Goal: Task Accomplishment & Management: Complete application form

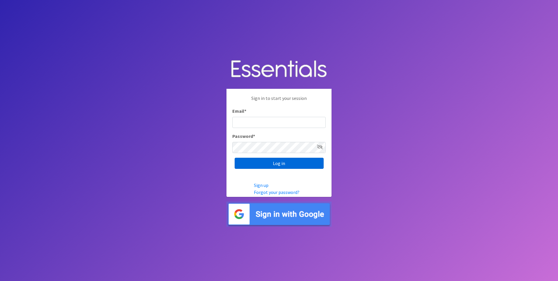
type input "[EMAIL_ADDRESS][DOMAIN_NAME]"
click at [277, 162] on input "Log in" at bounding box center [279, 163] width 89 height 11
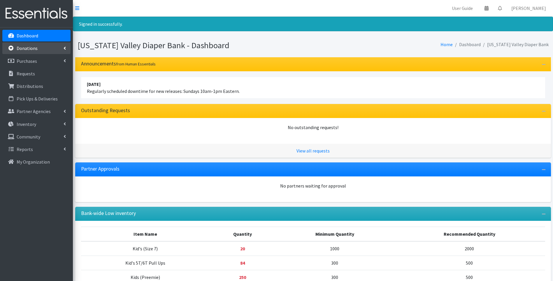
click at [34, 50] on p "Donations" at bounding box center [27, 48] width 21 height 6
click at [35, 71] on link "New Donation" at bounding box center [36, 74] width 68 height 12
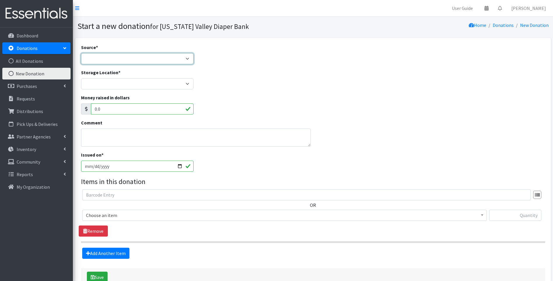
click at [188, 58] on select "Product Drive Manufacturer Donation Site Misc. Donation" at bounding box center [137, 58] width 113 height 11
select select "Misc. Donation"
click at [81, 53] on select "Product Drive Manufacturer Donation Site Misc. Donation" at bounding box center [137, 58] width 113 height 11
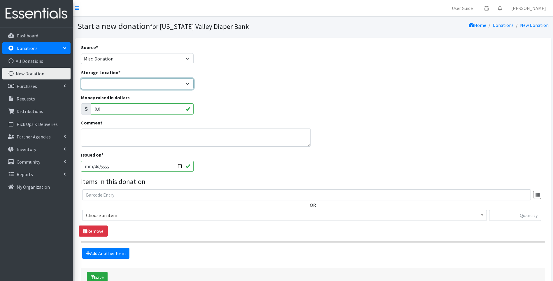
click at [127, 84] on select "Tennessee Valley Diaper Bank The Community Foundation Warehouse" at bounding box center [137, 83] width 113 height 11
select select "479"
click at [81, 78] on select "Tennessee Valley Diaper Bank The Community Foundation Warehouse" at bounding box center [137, 83] width 113 height 11
click at [179, 167] on input "2025-09-15" at bounding box center [137, 165] width 113 height 11
type input "[DATE]"
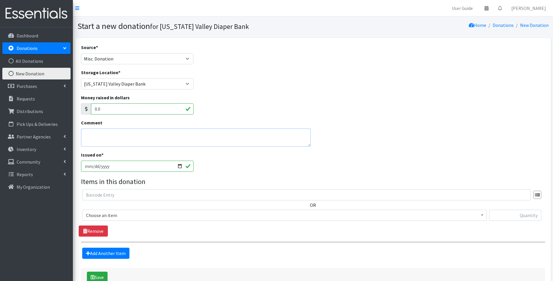
click at [128, 134] on textarea "Comment" at bounding box center [196, 137] width 230 height 18
click at [100, 134] on textarea "Walk In Private Donation" at bounding box center [196, 137] width 230 height 18
click at [137, 135] on textarea "Walk In- Private Donation" at bounding box center [196, 137] width 230 height 18
type textarea "Walk In- Private Donation of diapers"
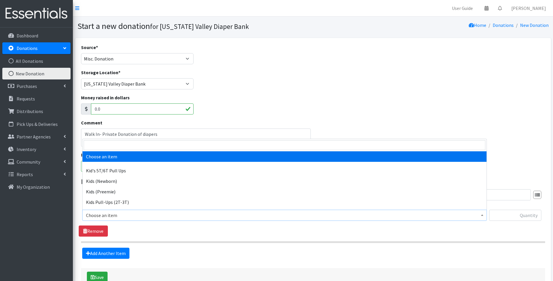
click at [154, 217] on span "Choose an item" at bounding box center [284, 215] width 397 height 8
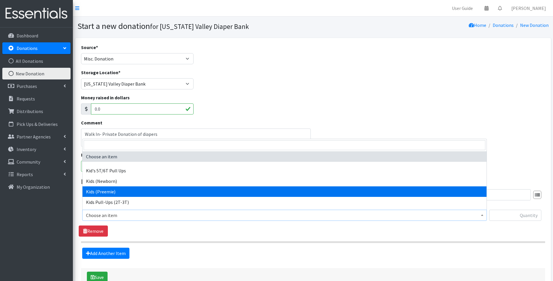
select select "13152"
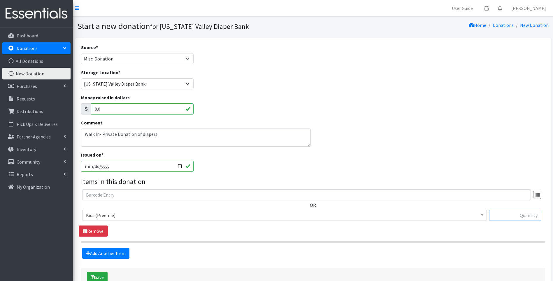
click at [525, 215] on input "text" at bounding box center [515, 214] width 52 height 11
type input "7"
click at [97, 231] on link "Remove" at bounding box center [93, 230] width 29 height 11
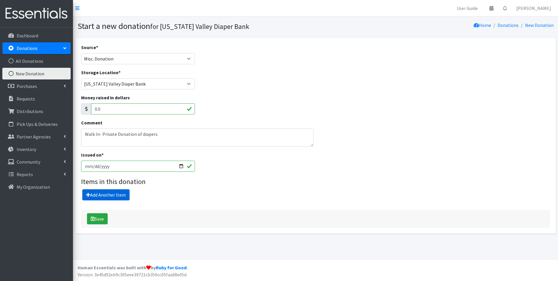
click at [121, 195] on link "Add Another Item" at bounding box center [105, 194] width 47 height 11
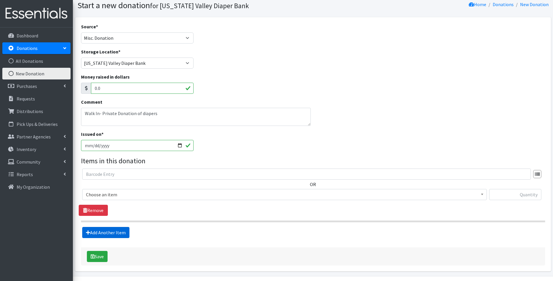
scroll to position [38, 0]
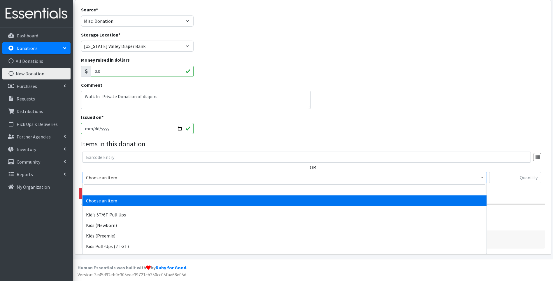
click at [144, 180] on span "Choose an item" at bounding box center [284, 177] width 397 height 8
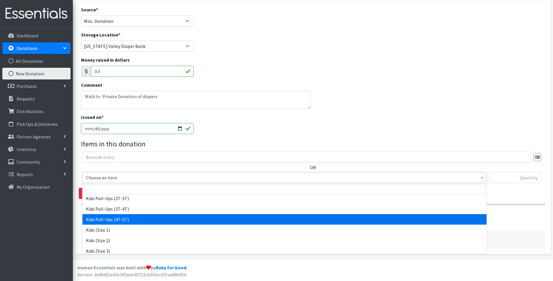
scroll to position [58, 0]
select select "13181"
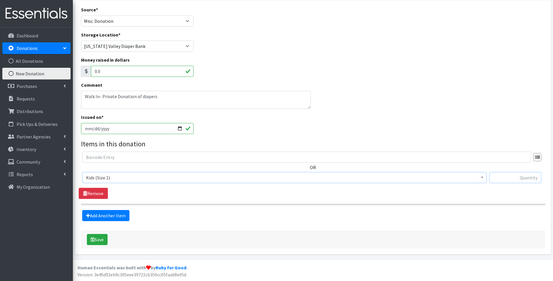
click at [522, 177] on input "text" at bounding box center [515, 177] width 52 height 11
type input "165"
click at [123, 217] on link "Add Another Item" at bounding box center [105, 215] width 47 height 11
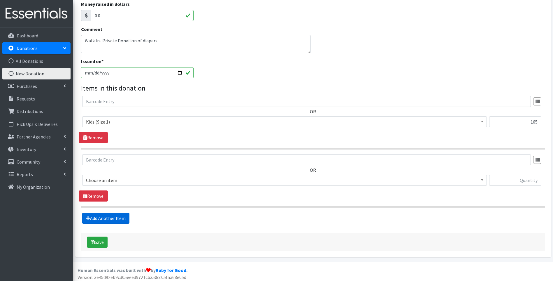
scroll to position [96, 0]
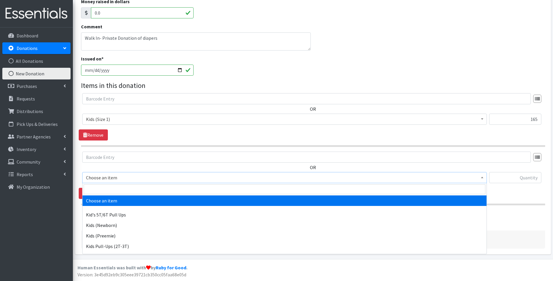
click at [124, 176] on span "Choose an item" at bounding box center [284, 177] width 397 height 8
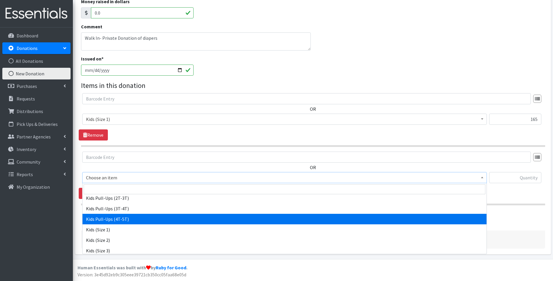
scroll to position [58, 0]
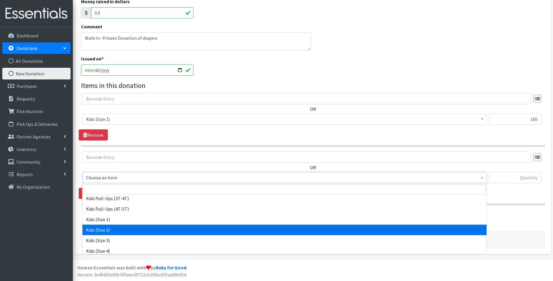
select select "13182"
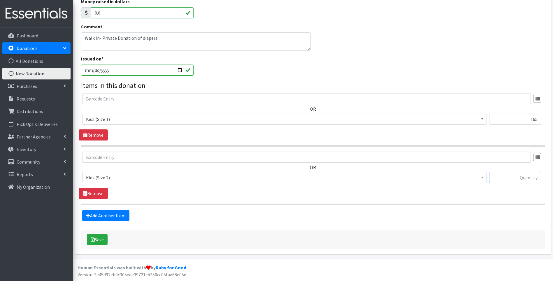
click at [519, 181] on input "text" at bounding box center [515, 177] width 52 height 11
type input "3"
click at [92, 213] on link "Add Another Item" at bounding box center [105, 215] width 47 height 11
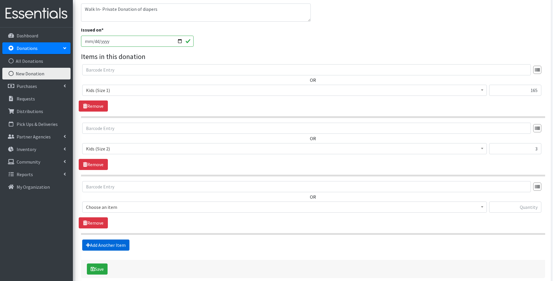
scroll to position [154, 0]
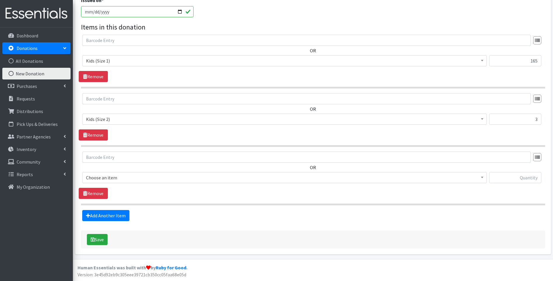
click at [130, 179] on span "Choose an item" at bounding box center [284, 177] width 397 height 8
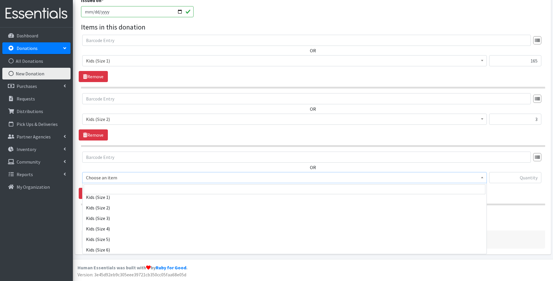
scroll to position [88, 0]
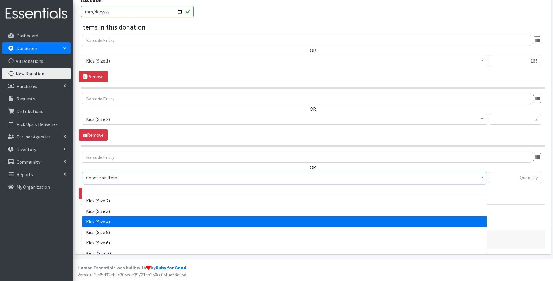
select select "13180"
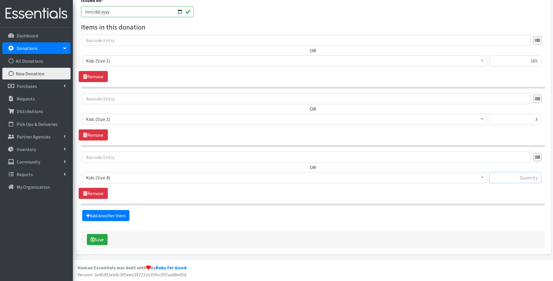
click at [508, 176] on input "text" at bounding box center [515, 177] width 52 height 11
type input "25"
click at [109, 215] on link "Add Another Item" at bounding box center [105, 215] width 47 height 11
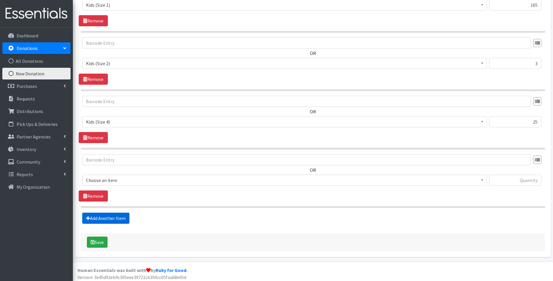
scroll to position [213, 0]
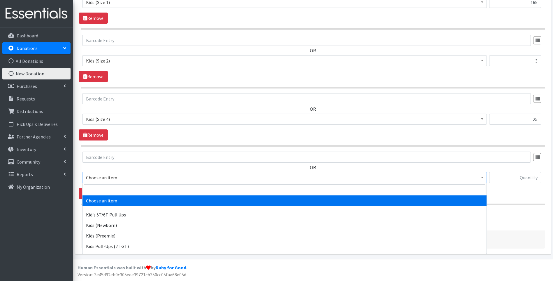
click at [141, 181] on span "Choose an item" at bounding box center [284, 177] width 397 height 8
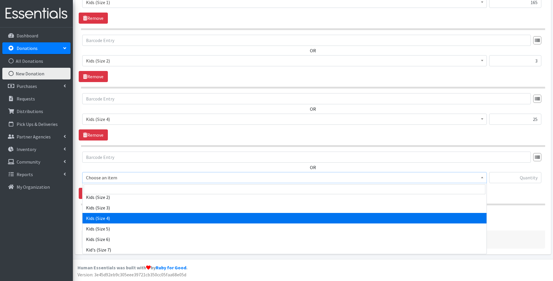
scroll to position [92, 0]
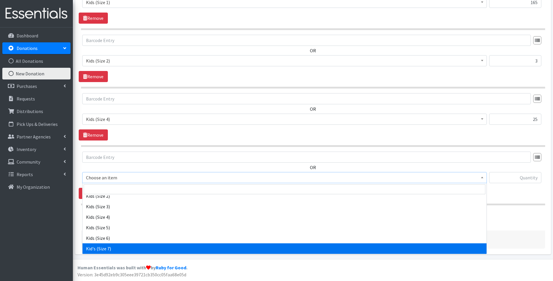
drag, startPoint x: 128, startPoint y: 247, endPoint x: 180, endPoint y: 231, distance: 55.1
select select "13761"
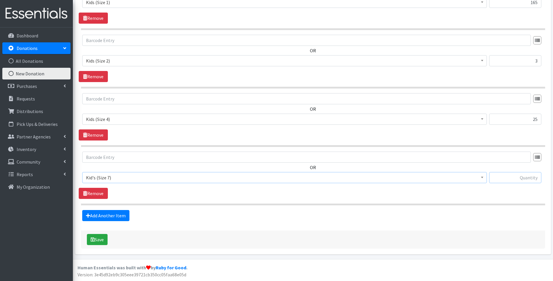
click at [503, 175] on input "text" at bounding box center [515, 177] width 52 height 11
type input "19"
click at [121, 216] on link "Add Another Item" at bounding box center [105, 215] width 47 height 11
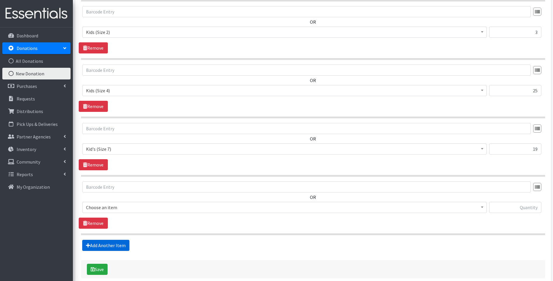
scroll to position [271, 0]
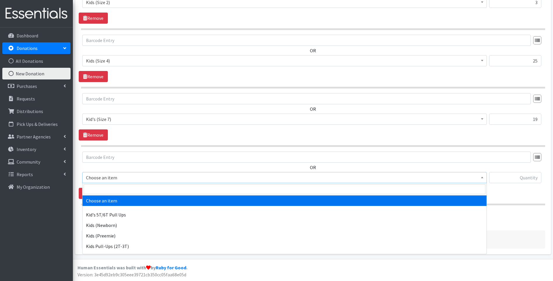
click at [169, 182] on span "Choose an item" at bounding box center [284, 177] width 405 height 11
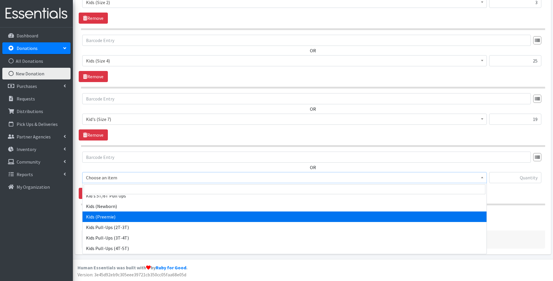
scroll to position [29, 0]
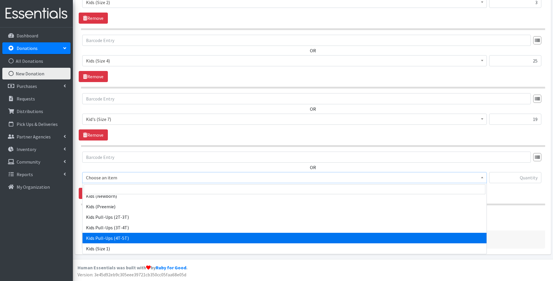
select select "13177"
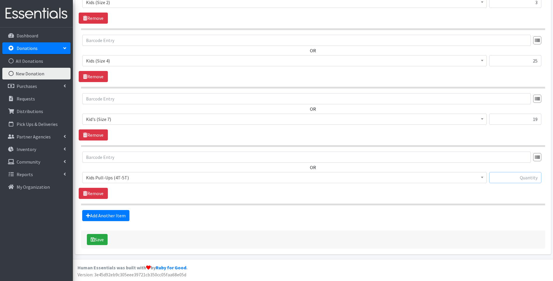
click at [519, 177] on input "text" at bounding box center [515, 177] width 52 height 11
type input "3"
click at [103, 238] on button "Save" at bounding box center [97, 239] width 21 height 11
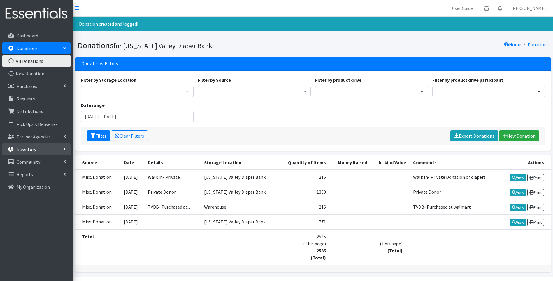
click at [23, 148] on p "Inventory" at bounding box center [27, 149] width 20 height 6
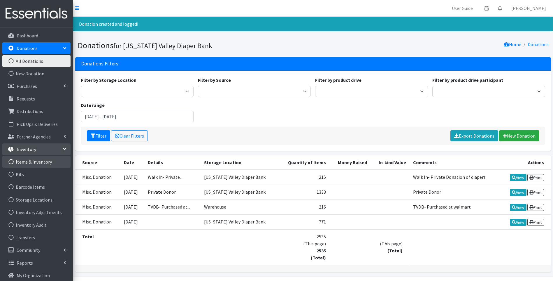
click at [36, 162] on link "Items & Inventory" at bounding box center [36, 162] width 68 height 12
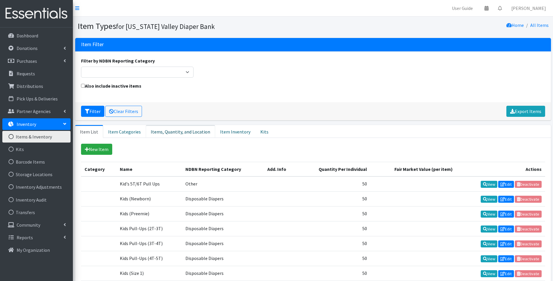
click at [185, 129] on link "Items, Quantity, and Location" at bounding box center [180, 131] width 69 height 13
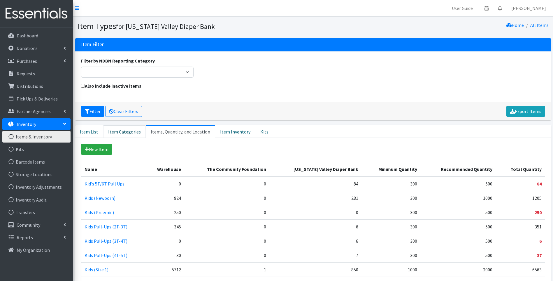
click at [125, 132] on link "Item Categories" at bounding box center [124, 131] width 43 height 13
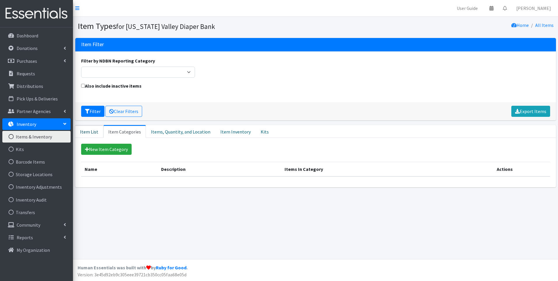
click at [92, 132] on link "Item List" at bounding box center [89, 131] width 28 height 13
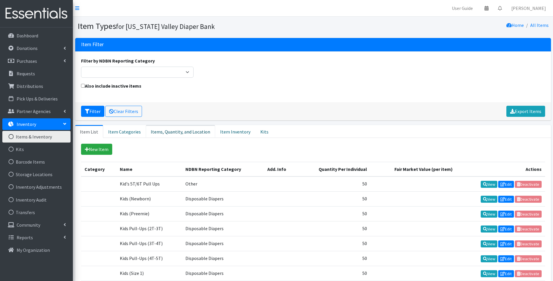
click at [176, 133] on link "Items, Quantity, and Location" at bounding box center [180, 131] width 69 height 13
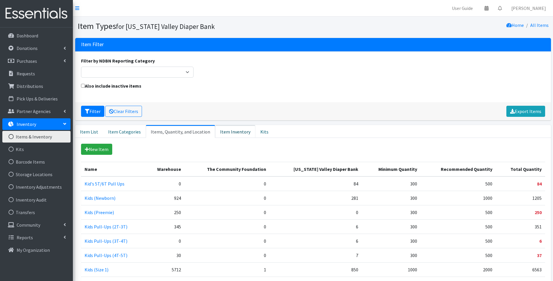
click at [232, 134] on link "Item Inventory" at bounding box center [235, 131] width 40 height 13
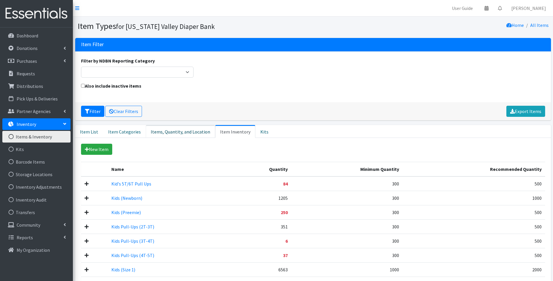
click at [168, 131] on link "Items, Quantity, and Location" at bounding box center [180, 131] width 69 height 13
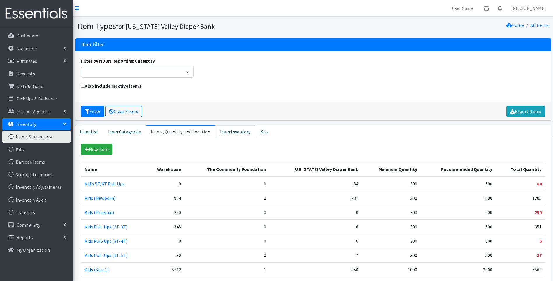
click at [221, 133] on link "Item Inventory" at bounding box center [235, 131] width 40 height 13
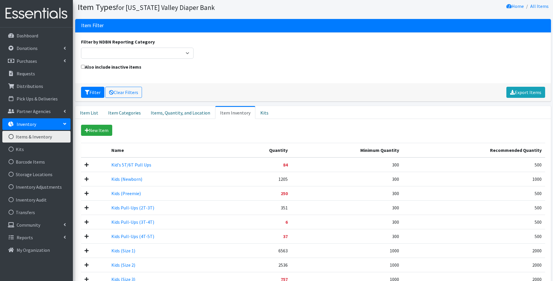
scroll to position [29, 0]
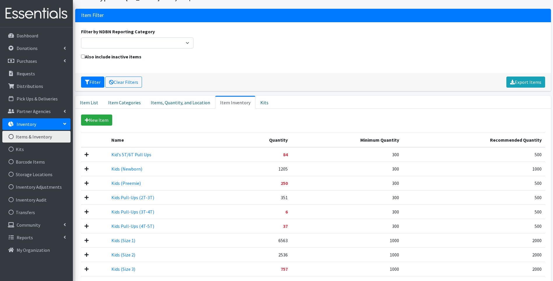
drag, startPoint x: 85, startPoint y: 181, endPoint x: 88, endPoint y: 181, distance: 3.8
click at [85, 181] on icon at bounding box center [87, 183] width 4 height 5
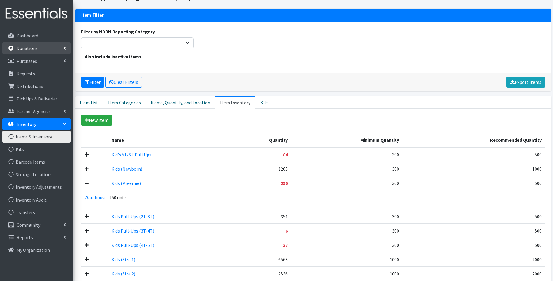
click at [30, 49] on p "Donations" at bounding box center [27, 48] width 21 height 6
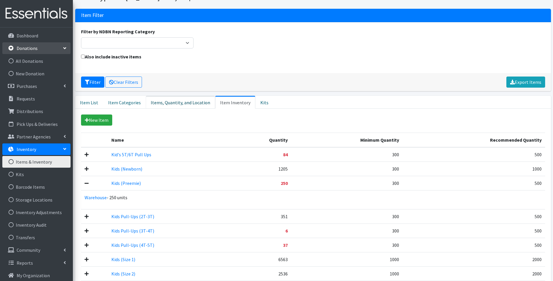
click at [170, 102] on link "Items, Quantity, and Location" at bounding box center [180, 102] width 69 height 13
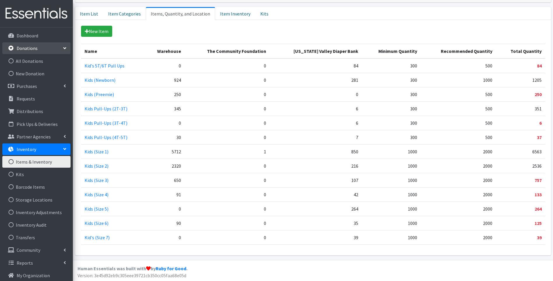
scroll to position [119, 0]
click at [44, 200] on link "Storage Locations" at bounding box center [36, 200] width 68 height 12
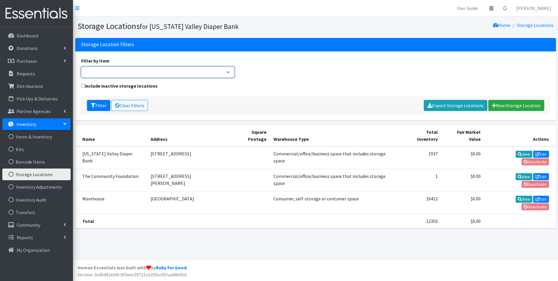
click at [228, 72] on select "Kid's (Size 7) Kid's 5T/6T Pull Ups Kids (Newborn) Kids (Preemie) Kids (Size 1)…" at bounding box center [157, 72] width 153 height 11
select select "13152"
click at [81, 67] on select "Kid's (Size 7) Kid's 5T/6T Pull Ups Kids (Newborn) Kids (Preemie) Kids (Size 1)…" at bounding box center [157, 72] width 153 height 11
click at [515, 151] on link "View" at bounding box center [523, 154] width 17 height 7
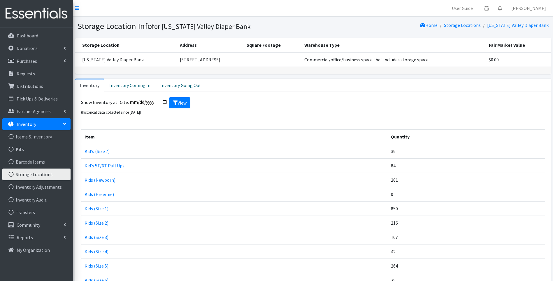
click at [389, 194] on td "0" at bounding box center [467, 194] width 158 height 14
click at [104, 193] on link "Kids (Preemie)" at bounding box center [99, 194] width 29 height 6
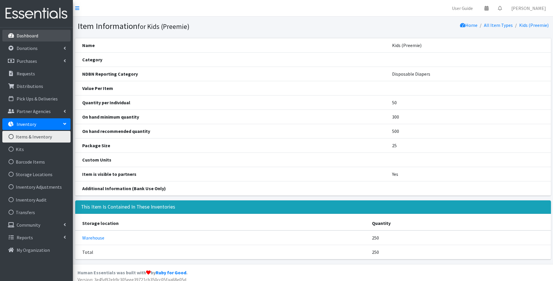
click at [34, 33] on p "Dashboard" at bounding box center [28, 36] width 22 height 6
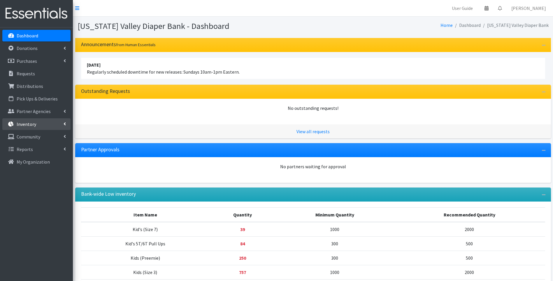
click at [34, 122] on p "Inventory" at bounding box center [27, 124] width 20 height 6
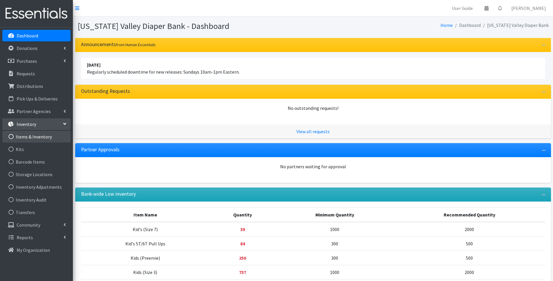
click at [36, 137] on link "Items & Inventory" at bounding box center [36, 137] width 68 height 12
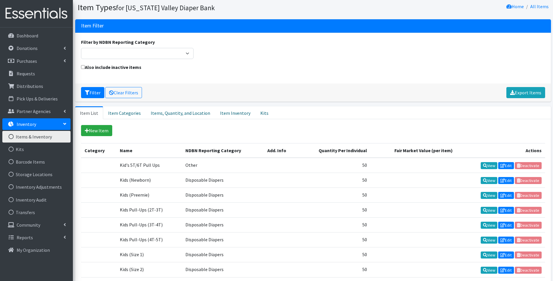
scroll to position [58, 0]
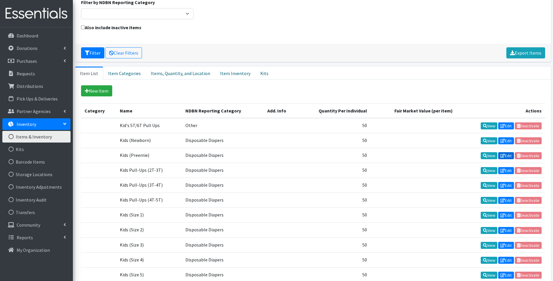
click at [503, 155] on icon at bounding box center [503, 155] width 5 height 4
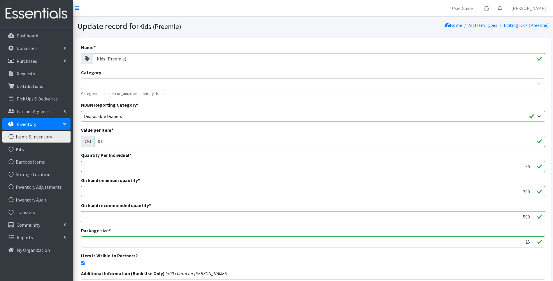
click at [239, 188] on input "300" at bounding box center [313, 191] width 464 height 11
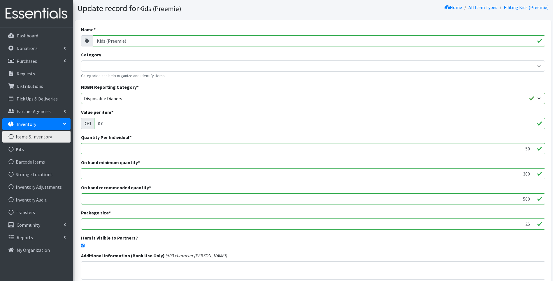
scroll to position [13, 0]
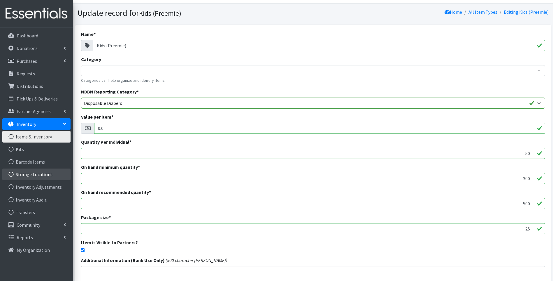
click at [43, 175] on link "Storage Locations" at bounding box center [36, 174] width 68 height 12
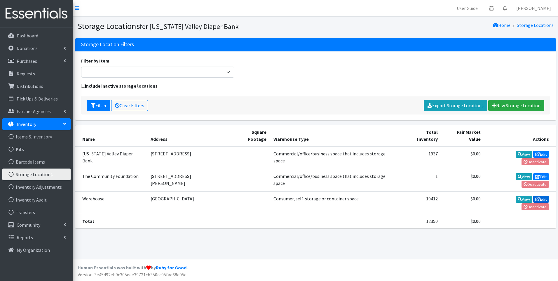
click at [535, 197] on icon at bounding box center [537, 199] width 5 height 4
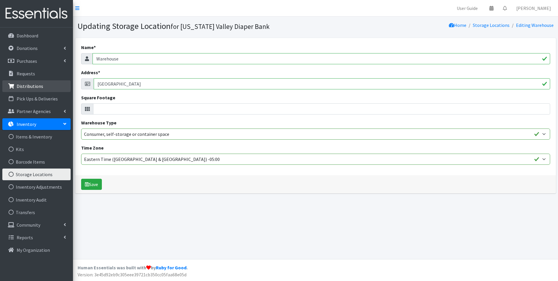
click at [41, 86] on p "Distributions" at bounding box center [30, 86] width 27 height 6
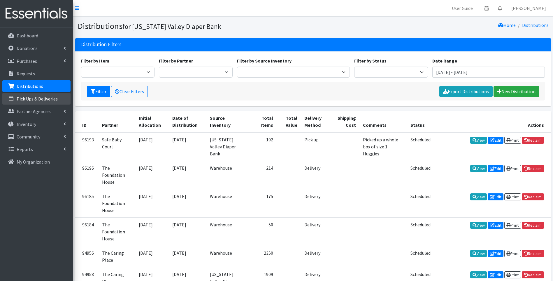
click at [32, 98] on p "Pick Ups & Deliveries" at bounding box center [37, 99] width 41 height 6
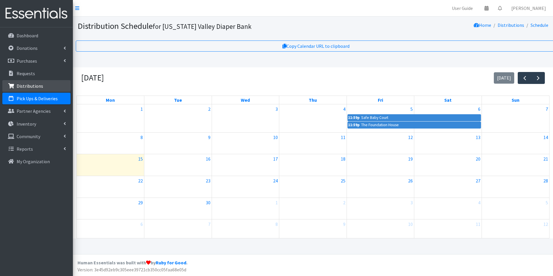
click at [24, 84] on p "Distributions" at bounding box center [30, 86] width 27 height 6
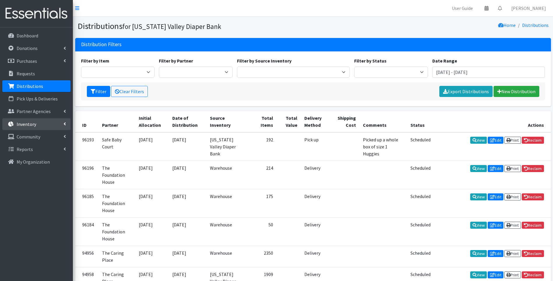
click at [33, 125] on p "Inventory" at bounding box center [27, 124] width 20 height 6
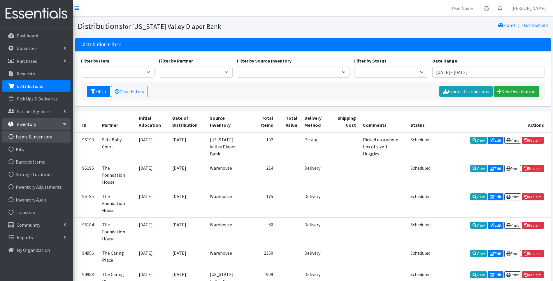
click at [34, 139] on link "Items & Inventory" at bounding box center [36, 137] width 68 height 12
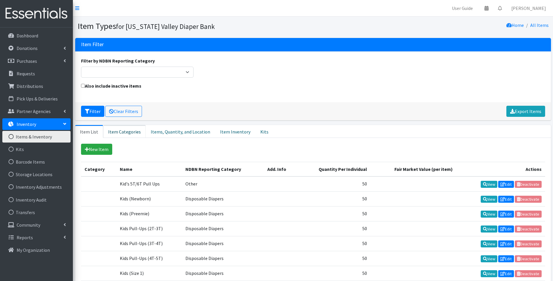
click at [130, 134] on link "Item Categories" at bounding box center [124, 131] width 43 height 13
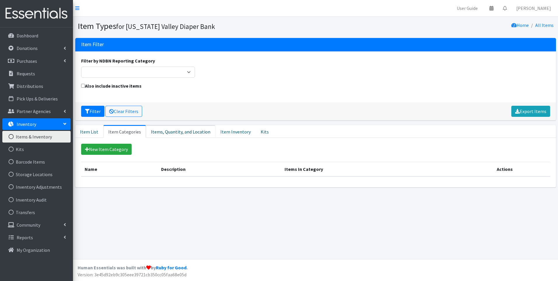
click at [180, 133] on link "Items, Quantity, and Location" at bounding box center [180, 131] width 69 height 13
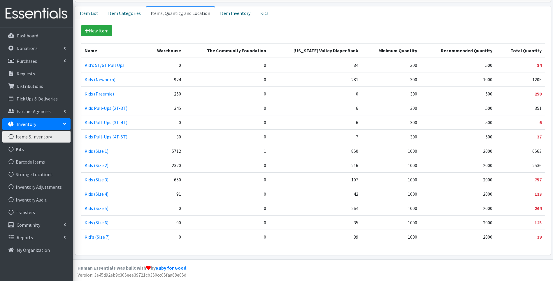
scroll to position [119, 0]
click at [33, 48] on p "Donations" at bounding box center [27, 48] width 21 height 6
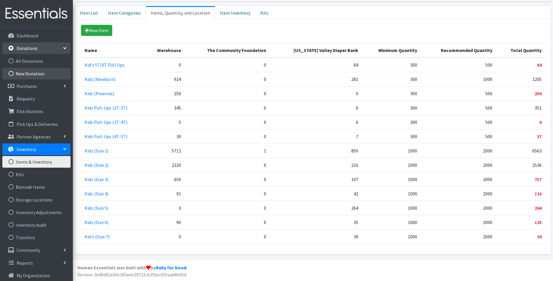
click at [33, 71] on link "New Donation" at bounding box center [36, 74] width 68 height 12
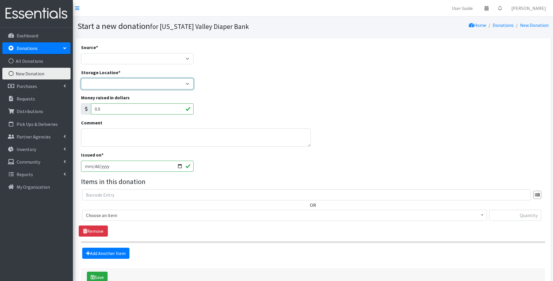
click at [190, 83] on select "[US_STATE] Valley Diaper Bank The Community Foundation Warehouse" at bounding box center [137, 83] width 113 height 11
select select "477"
click at [81, 78] on select "[US_STATE] Valley Diaper Bank The Community Foundation Warehouse" at bounding box center [137, 83] width 113 height 11
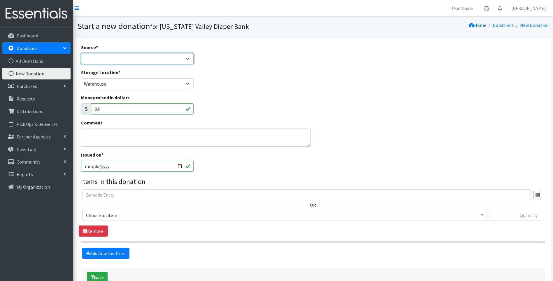
click at [187, 56] on select "Product Drive Manufacturer Donation Site Misc. Donation" at bounding box center [137, 58] width 113 height 11
select select "Misc. Donation"
click at [81, 53] on select "Product Drive Manufacturer Donation Site Misc. Donation" at bounding box center [137, 58] width 113 height 11
click at [137, 139] on textarea "Comment" at bounding box center [196, 137] width 230 height 18
type textarea "Private donation- walk in donated diapers"
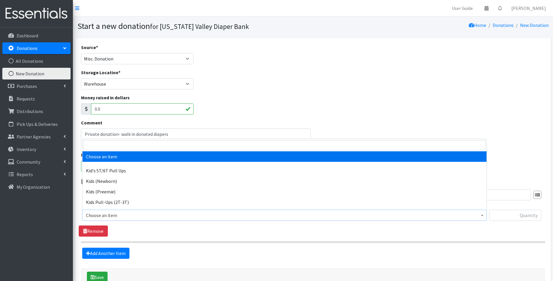
click at [171, 213] on span "Choose an item" at bounding box center [284, 215] width 397 height 8
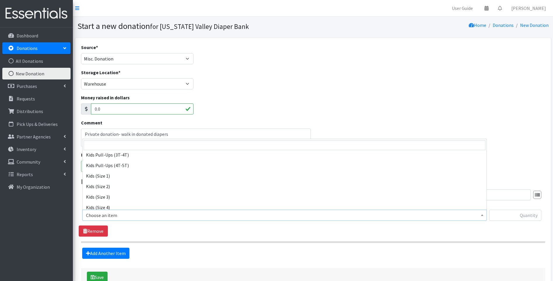
scroll to position [58, 0]
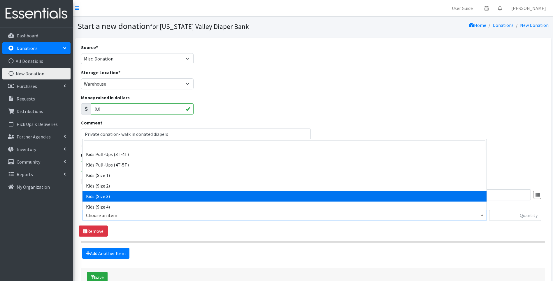
select select "13178"
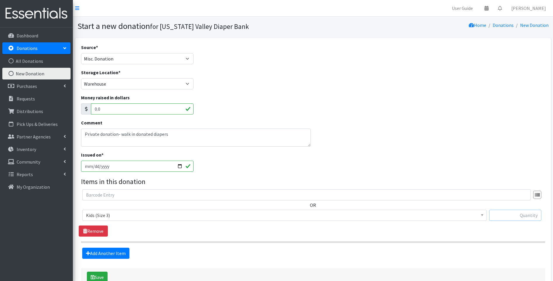
click at [519, 216] on input "text" at bounding box center [515, 214] width 52 height 11
type input "125"
click at [101, 250] on link "Add Another Item" at bounding box center [105, 252] width 47 height 11
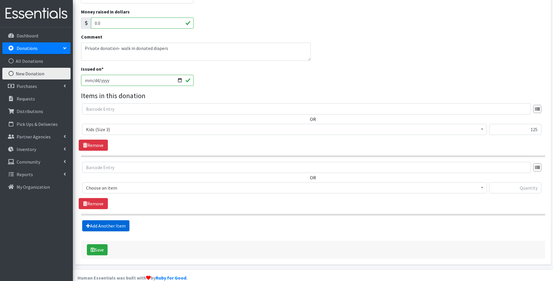
scroll to position [96, 0]
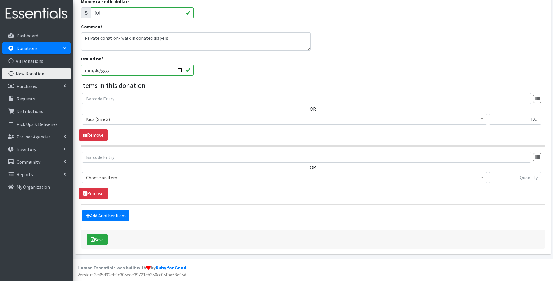
click at [167, 176] on span "Choose an item" at bounding box center [284, 177] width 397 height 8
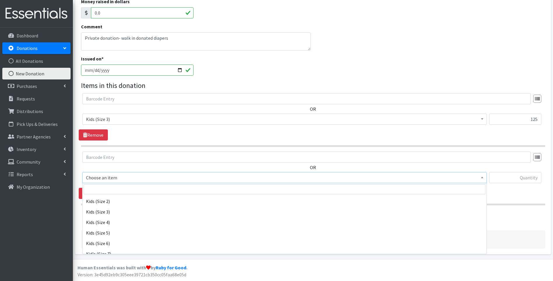
scroll to position [88, 0]
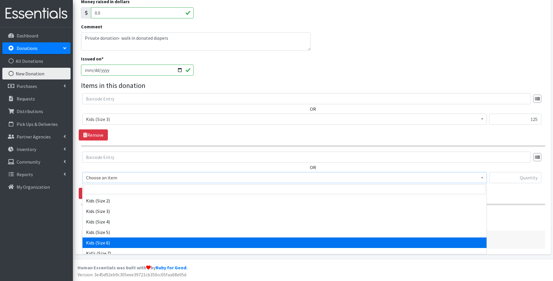
select select "13153"
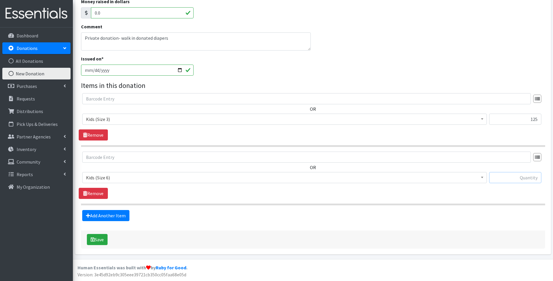
click at [504, 177] on input "text" at bounding box center [515, 177] width 52 height 11
type input "60"
click at [102, 240] on button "Save" at bounding box center [97, 239] width 21 height 11
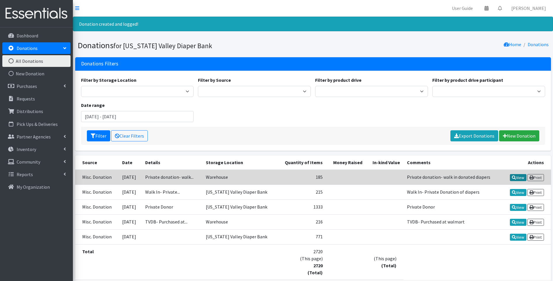
click at [518, 179] on link "View" at bounding box center [518, 177] width 17 height 7
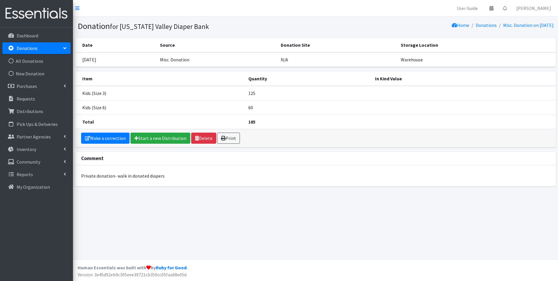
click at [113, 60] on td "[DATE]" at bounding box center [115, 59] width 81 height 15
click at [112, 138] on link "Make a correction" at bounding box center [105, 137] width 48 height 11
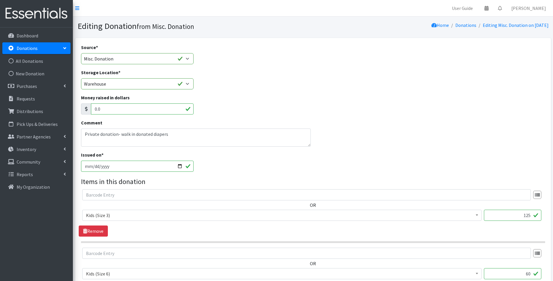
click at [179, 165] on input "2025-09-15" at bounding box center [137, 165] width 113 height 11
type input "[DATE]"
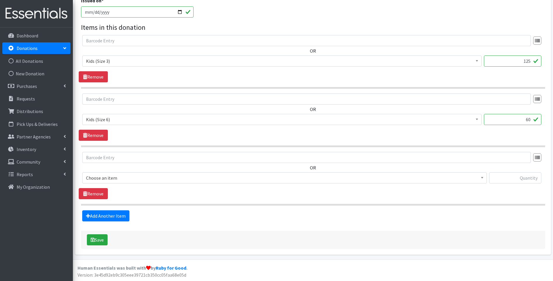
scroll to position [154, 0]
drag, startPoint x: 94, startPoint y: 239, endPoint x: 98, endPoint y: 237, distance: 4.6
click at [95, 239] on icon "submit" at bounding box center [93, 239] width 4 height 5
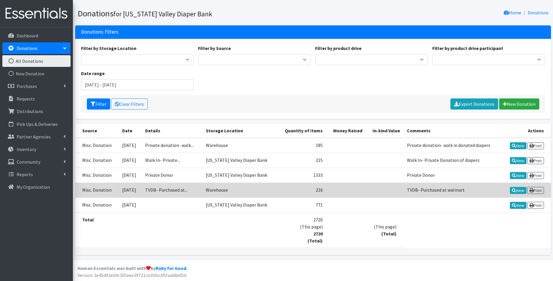
scroll to position [32, 0]
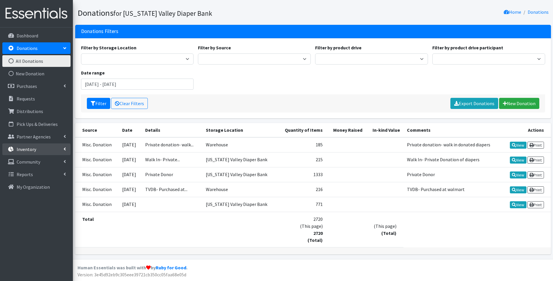
click at [35, 146] on p "Inventory" at bounding box center [27, 149] width 20 height 6
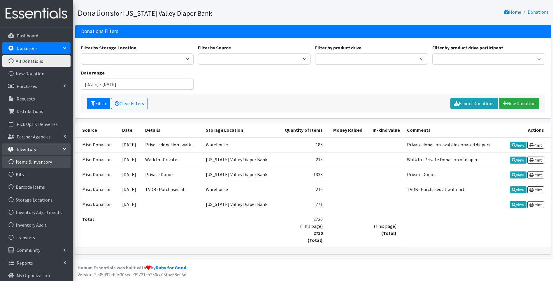
click at [28, 163] on link "Items & Inventory" at bounding box center [36, 162] width 68 height 12
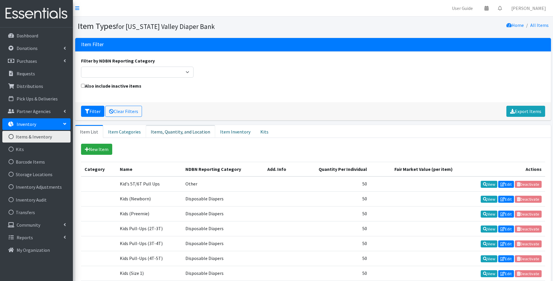
click at [176, 129] on link "Items, Quantity, and Location" at bounding box center [180, 131] width 69 height 13
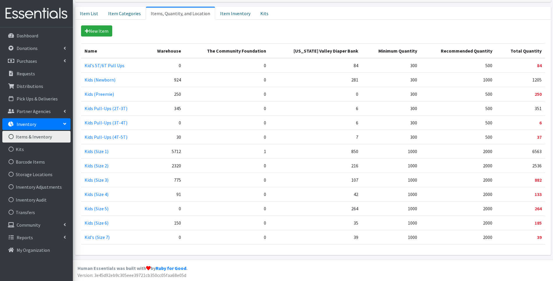
scroll to position [119, 0]
click at [188, 238] on td "0" at bounding box center [227, 236] width 85 height 14
click at [37, 135] on link "Items & Inventory" at bounding box center [36, 137] width 68 height 12
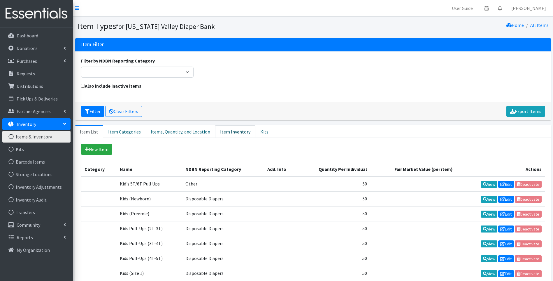
drag, startPoint x: 225, startPoint y: 133, endPoint x: 242, endPoint y: 125, distance: 17.9
click at [226, 133] on link "Item Inventory" at bounding box center [235, 131] width 40 height 13
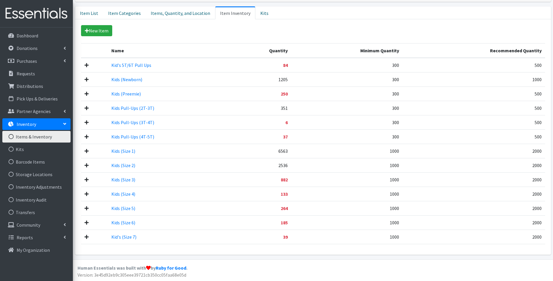
scroll to position [119, 0]
click at [37, 176] on link "Storage Locations" at bounding box center [36, 174] width 68 height 12
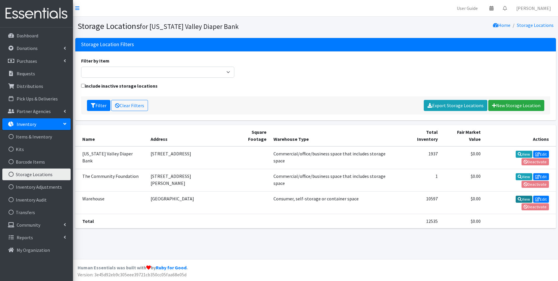
click at [517, 197] on icon at bounding box center [519, 199] width 4 height 4
click at [515, 151] on link "View" at bounding box center [523, 154] width 17 height 7
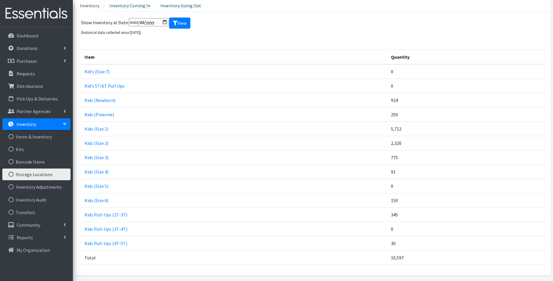
scroll to position [88, 0]
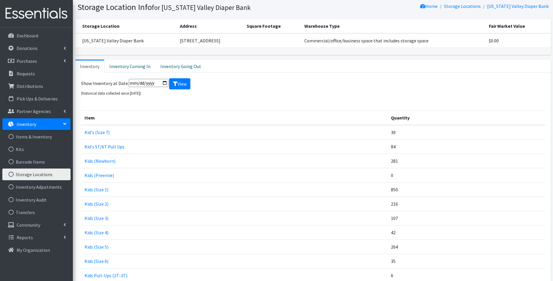
scroll to position [29, 0]
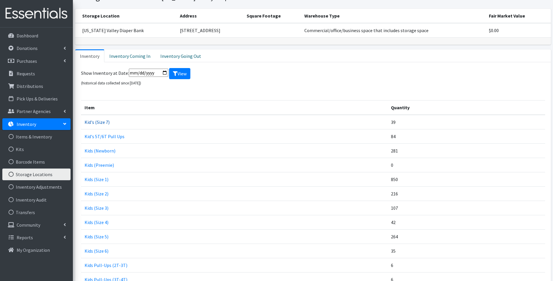
click at [97, 121] on link "Kid's (Size 7)" at bounding box center [97, 122] width 25 height 6
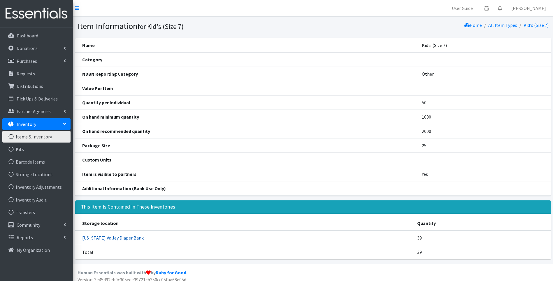
click at [130, 235] on link "[US_STATE] Valley Diaper Bank" at bounding box center [113, 238] width 62 height 6
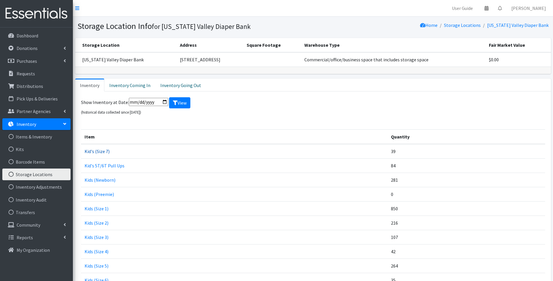
click at [97, 151] on link "Kid's (Size 7)" at bounding box center [97, 151] width 25 height 6
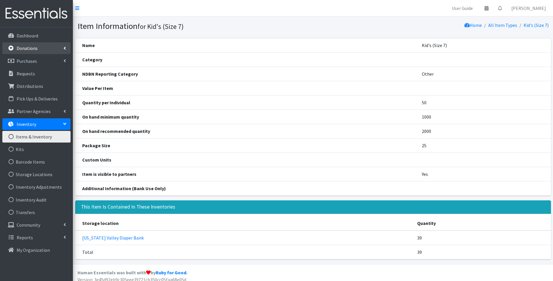
click at [34, 49] on p "Donations" at bounding box center [27, 48] width 21 height 6
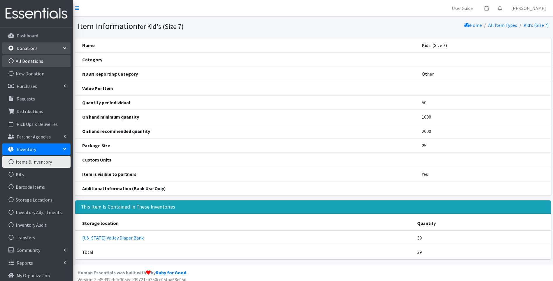
click at [44, 64] on link "All Donations" at bounding box center [36, 61] width 68 height 12
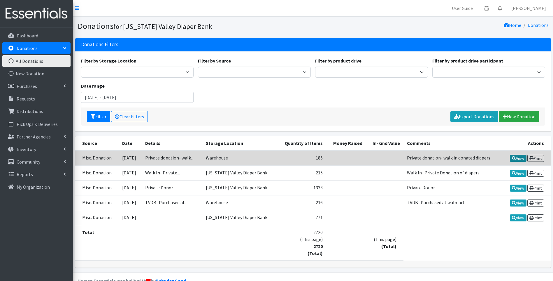
click at [517, 158] on link "View" at bounding box center [518, 158] width 17 height 7
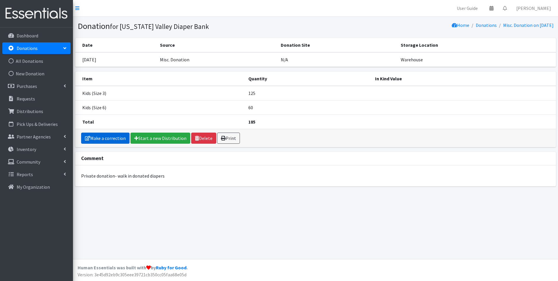
click at [117, 135] on link "Make a correction" at bounding box center [105, 137] width 48 height 11
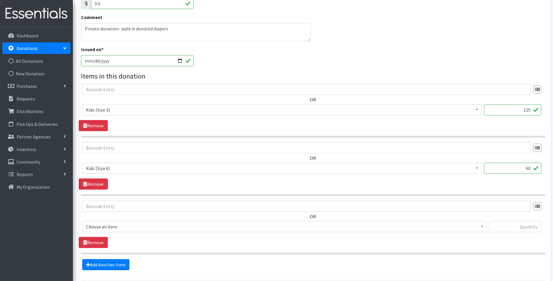
scroll to position [117, 0]
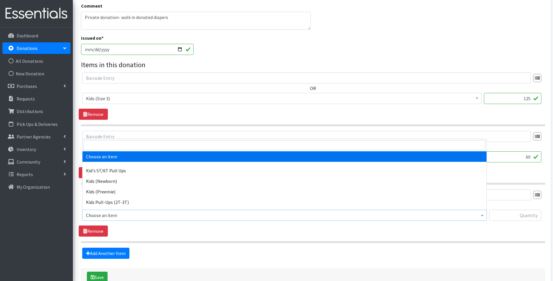
click at [221, 216] on span "Choose an item" at bounding box center [284, 215] width 397 height 8
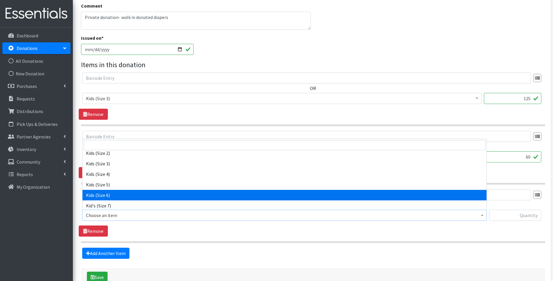
scroll to position [92, 0]
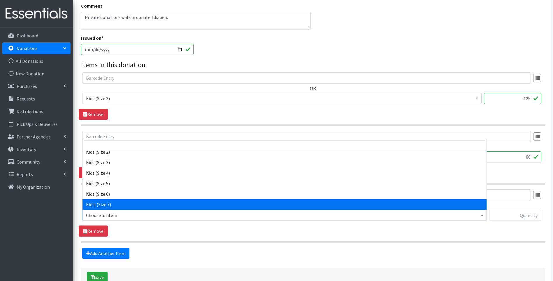
select select "13761"
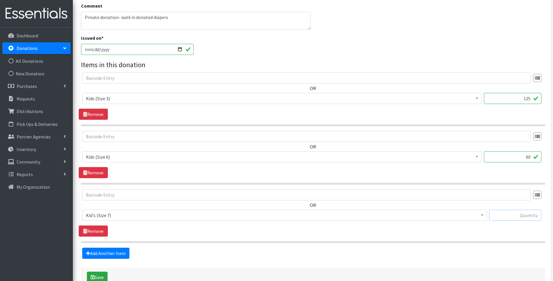
click at [517, 214] on input "text" at bounding box center [515, 214] width 52 height 11
type input "50"
click at [101, 275] on button "Save" at bounding box center [97, 276] width 21 height 11
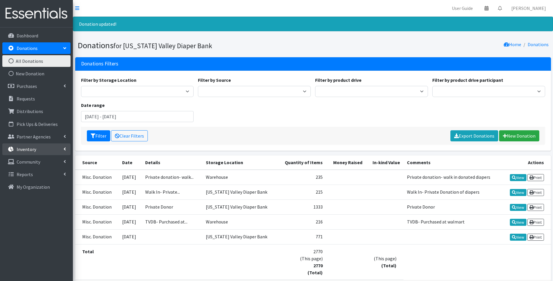
click at [32, 152] on link "Inventory" at bounding box center [36, 149] width 68 height 12
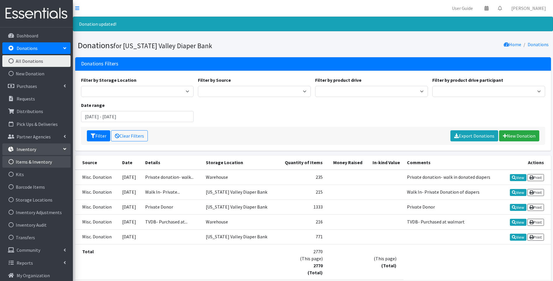
click at [43, 162] on link "Items & Inventory" at bounding box center [36, 162] width 68 height 12
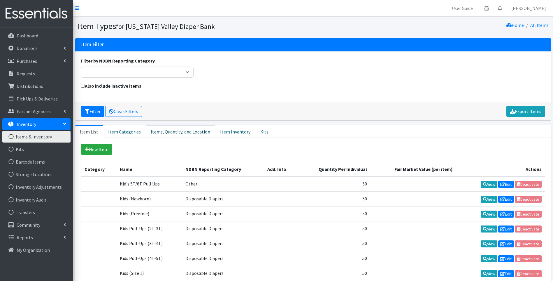
click at [185, 135] on link "Items, Quantity, and Location" at bounding box center [180, 131] width 69 height 13
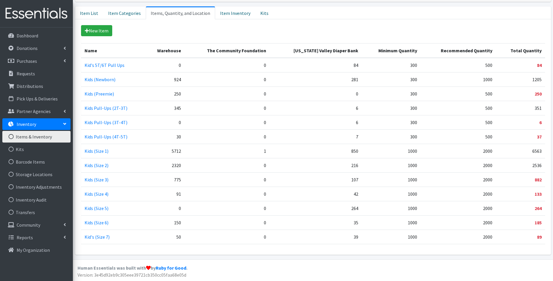
scroll to position [119, 0]
click at [34, 51] on p "Donations" at bounding box center [27, 48] width 21 height 6
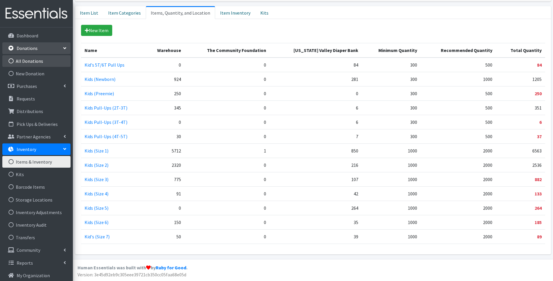
click at [41, 61] on link "All Donations" at bounding box center [36, 61] width 68 height 12
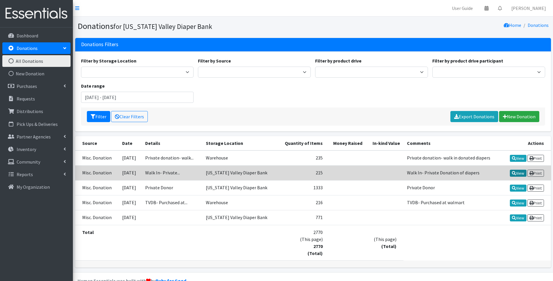
click at [515, 172] on link "View" at bounding box center [518, 172] width 17 height 7
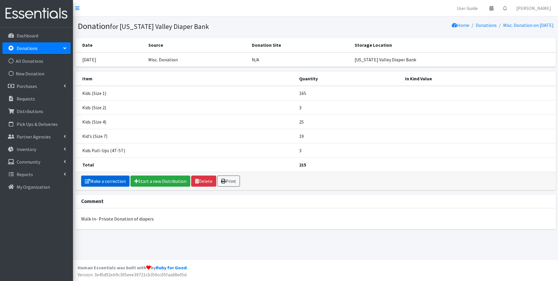
click at [115, 181] on link "Make a correction" at bounding box center [105, 180] width 48 height 11
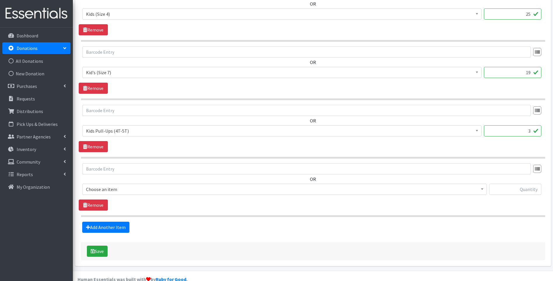
scroll to position [321, 0]
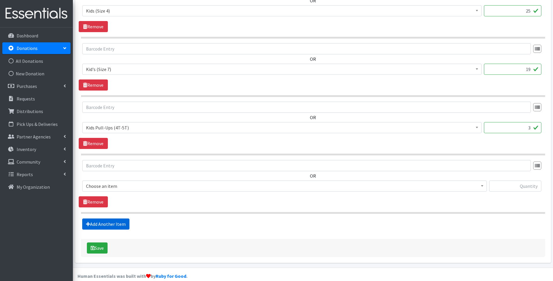
click at [106, 223] on link "Add Another Item" at bounding box center [105, 223] width 47 height 11
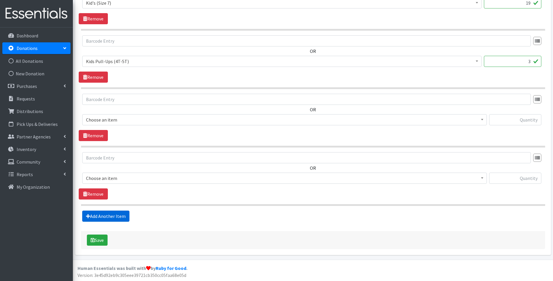
scroll to position [388, 0]
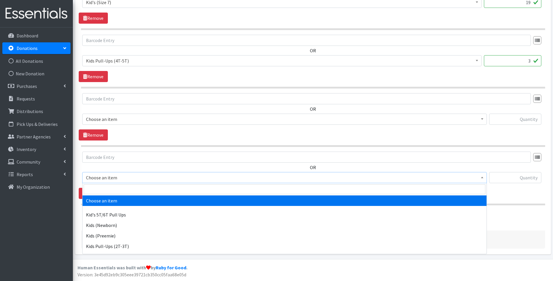
click at [123, 176] on span "Choose an item" at bounding box center [284, 177] width 397 height 8
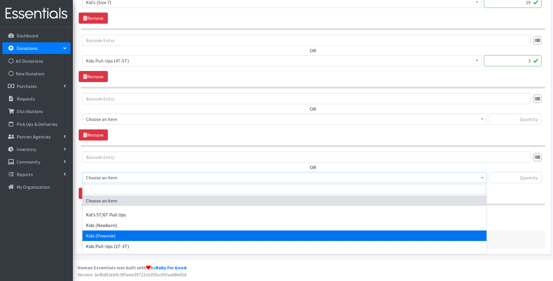
select select "13152"
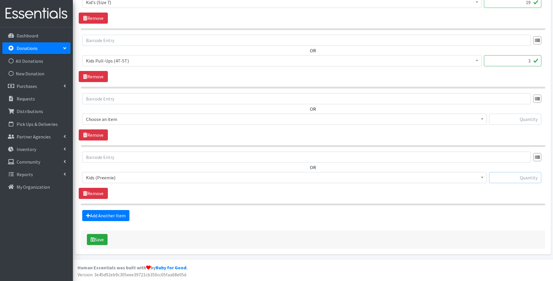
click at [519, 178] on input "text" at bounding box center [515, 177] width 52 height 11
type input "7"
click at [103, 238] on button "Save" at bounding box center [97, 239] width 21 height 11
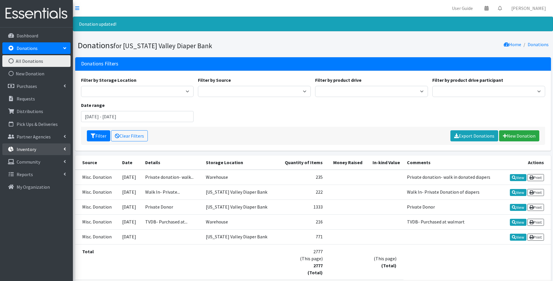
click at [33, 150] on p "Inventory" at bounding box center [27, 149] width 20 height 6
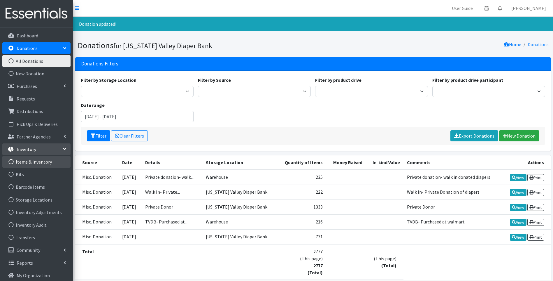
click at [47, 161] on link "Items & Inventory" at bounding box center [36, 162] width 68 height 12
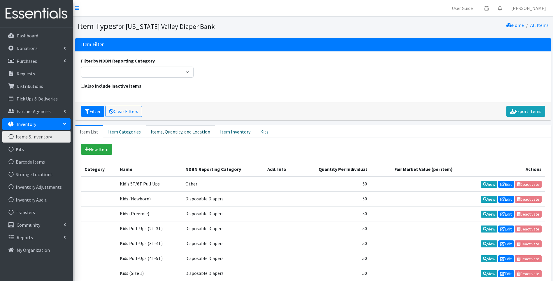
click at [192, 132] on link "Items, Quantity, and Location" at bounding box center [180, 131] width 69 height 13
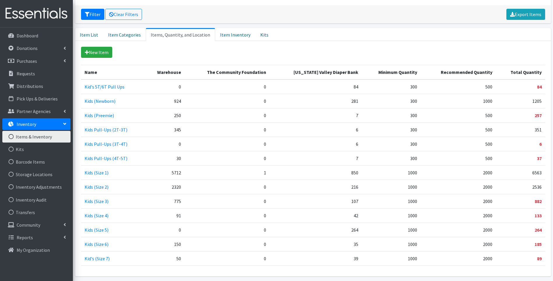
scroll to position [117, 0]
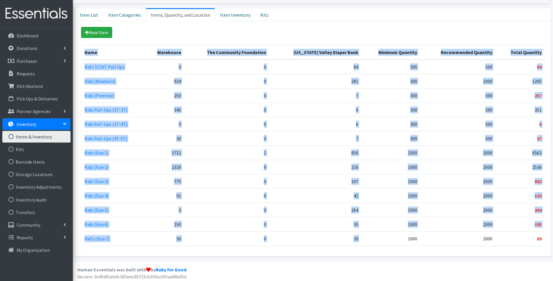
drag, startPoint x: 365, startPoint y: 238, endPoint x: 85, endPoint y: 54, distance: 335.0
click at [85, 54] on table "Name Warehouse The Community Foundation [US_STATE] Valley Diaper Bank Minimum Q…" at bounding box center [313, 145] width 464 height 201
drag, startPoint x: 85, startPoint y: 54, endPoint x: 90, endPoint y: 53, distance: 5.7
copy table "Name Warehouse The Community Foundation [US_STATE] Valley Diaper Bank Minimum Q…"
